Goal: Task Accomplishment & Management: Manage account settings

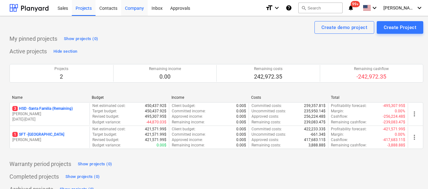
click at [136, 7] on div "Company" at bounding box center [134, 8] width 27 height 16
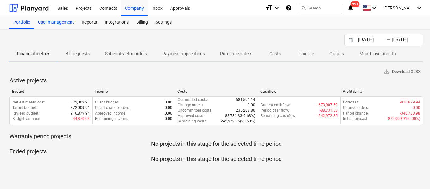
click at [65, 20] on div "User management" at bounding box center [56, 22] width 44 height 13
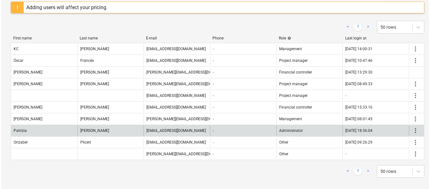
scroll to position [52, 0]
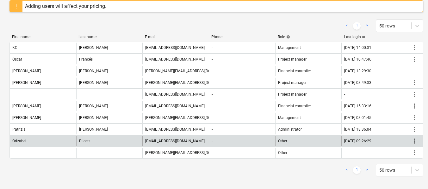
click at [414, 139] on span "more_vert" at bounding box center [414, 142] width 8 height 8
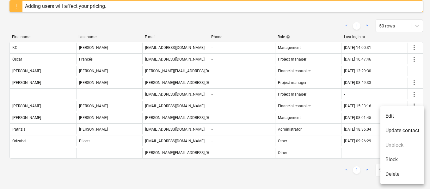
click at [401, 115] on li "Edit" at bounding box center [402, 116] width 44 height 15
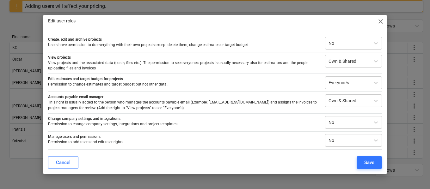
scroll to position [19, 0]
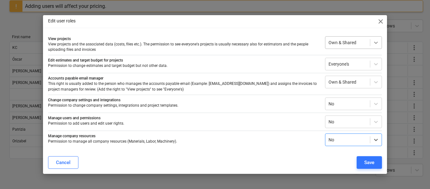
click at [370, 41] on div at bounding box center [375, 42] width 11 height 11
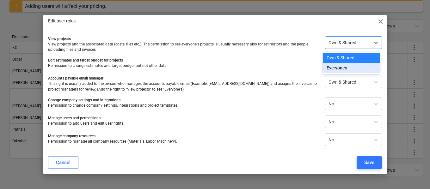
click at [344, 70] on div "Everyone's" at bounding box center [351, 68] width 57 height 10
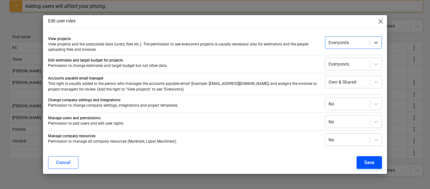
click at [369, 164] on div "Save" at bounding box center [369, 163] width 10 height 8
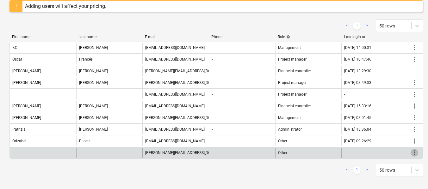
click at [412, 153] on span "more_vert" at bounding box center [414, 153] width 8 height 8
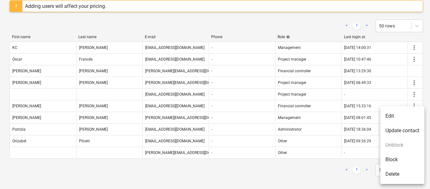
click at [388, 114] on li "Edit" at bounding box center [402, 116] width 44 height 15
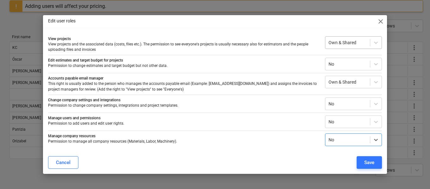
click at [345, 43] on div at bounding box center [348, 43] width 38 height 6
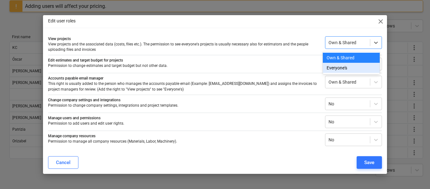
click at [338, 67] on div "Everyone's" at bounding box center [351, 68] width 57 height 10
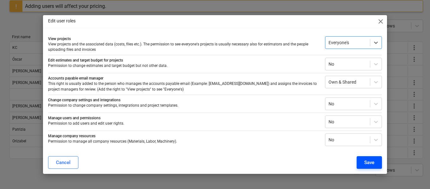
click at [364, 163] on div "Save" at bounding box center [369, 163] width 10 height 8
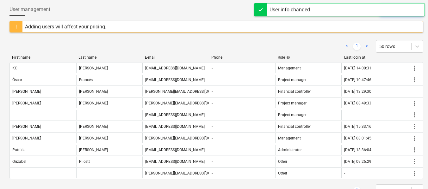
scroll to position [0, 0]
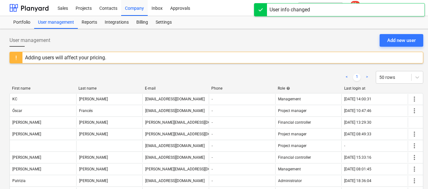
click at [362, 35] on div "User management Add new user" at bounding box center [216, 43] width 414 height 18
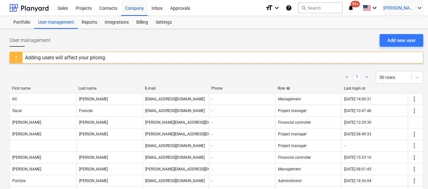
click at [416, 8] on icon "keyboard_arrow_down" at bounding box center [420, 8] width 8 height 8
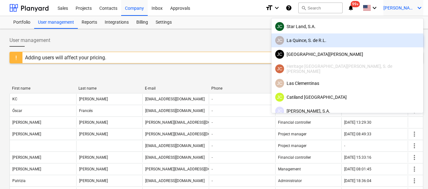
click at [375, 41] on div "[PERSON_NAME], S. de [PERSON_NAME]" at bounding box center [347, 40] width 144 height 9
